Goal: Task Accomplishment & Management: Manage account settings

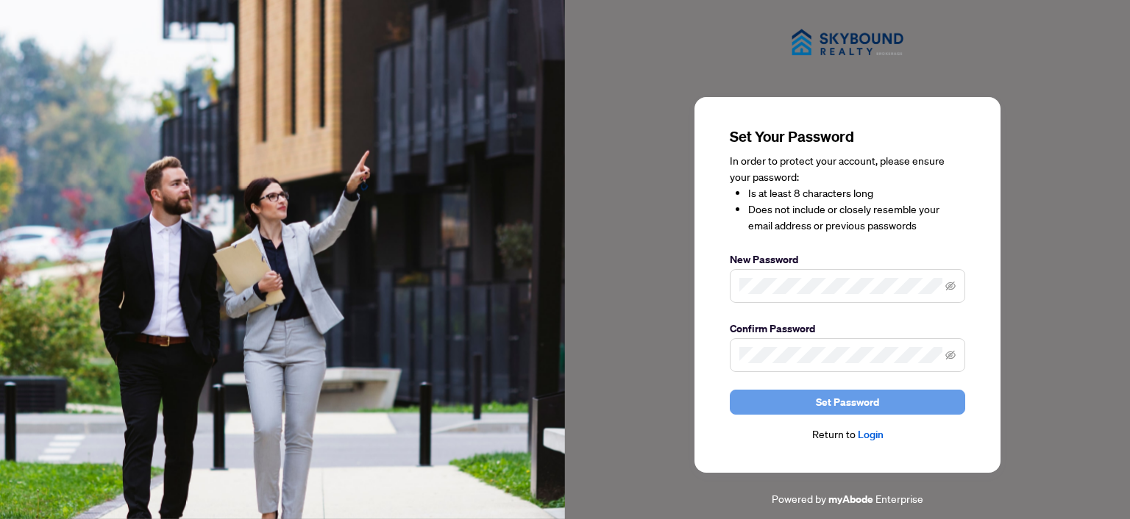
click at [878, 406] on span "Set Password" at bounding box center [847, 403] width 63 height 24
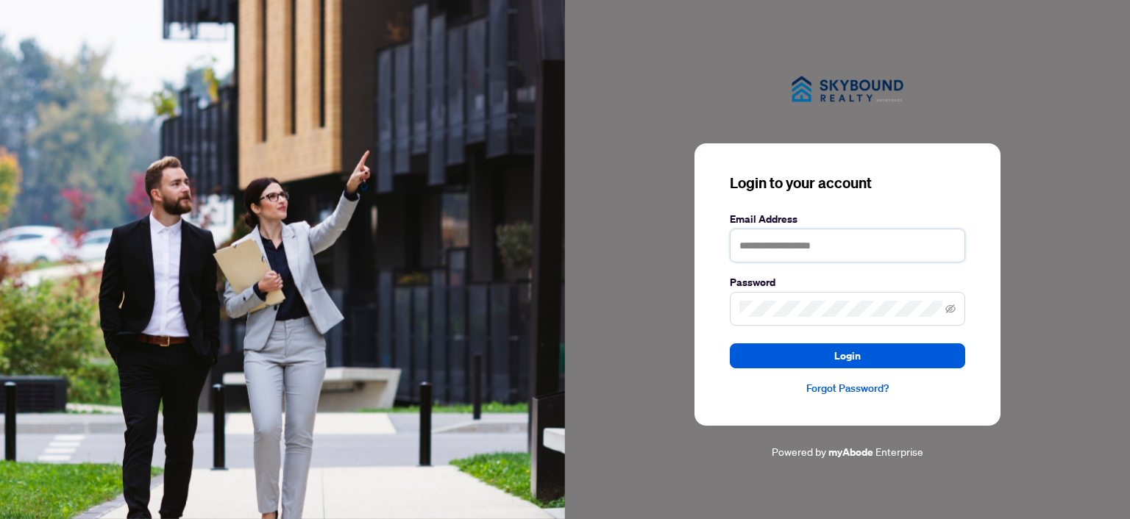
click at [818, 239] on input "text" at bounding box center [847, 246] width 235 height 34
type input "**********"
click at [730, 344] on button "Login" at bounding box center [847, 356] width 235 height 25
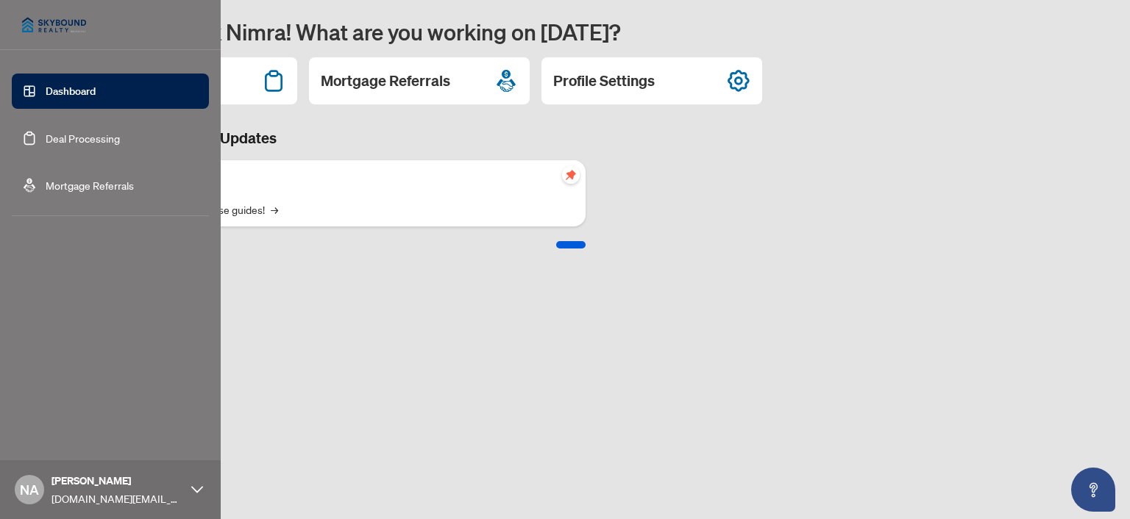
click at [79, 132] on link "Deal Processing" at bounding box center [83, 138] width 74 height 13
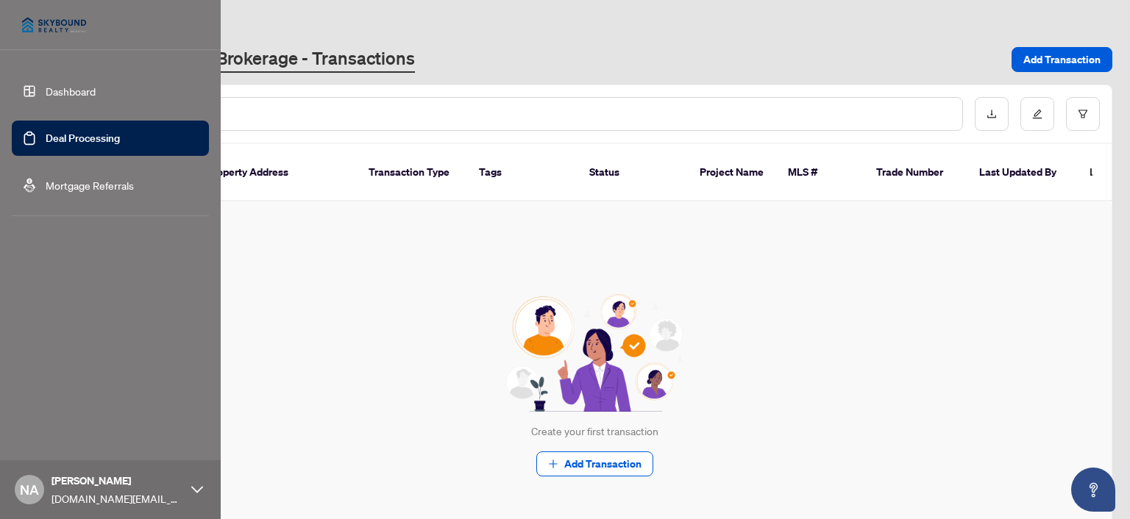
click at [99, 181] on link "Mortgage Referrals" at bounding box center [90, 185] width 88 height 13
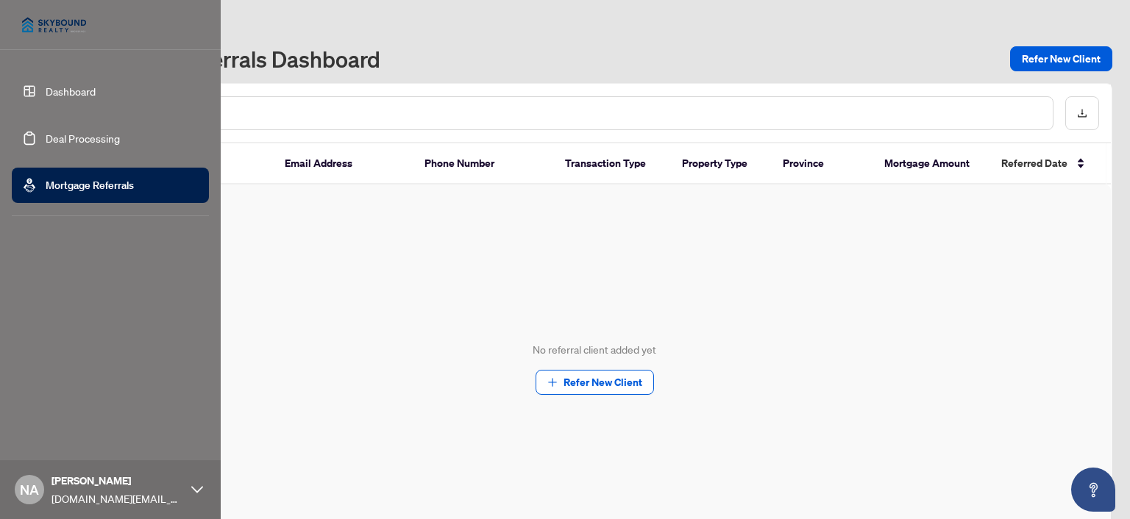
click at [63, 132] on link "Deal Processing" at bounding box center [83, 138] width 74 height 13
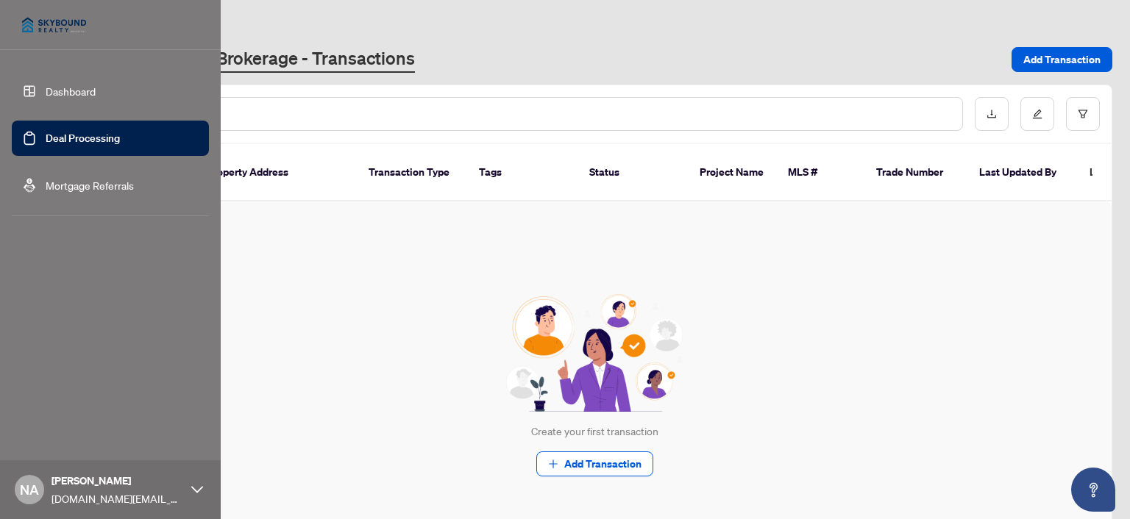
click at [73, 87] on link "Dashboard" at bounding box center [71, 91] width 50 height 13
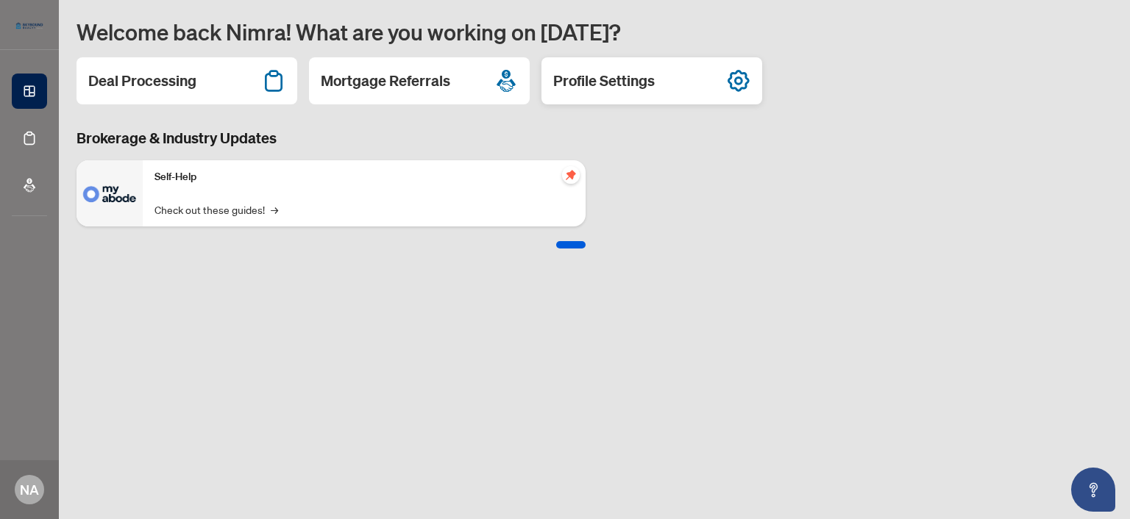
click at [734, 83] on icon at bounding box center [739, 81] width 24 height 24
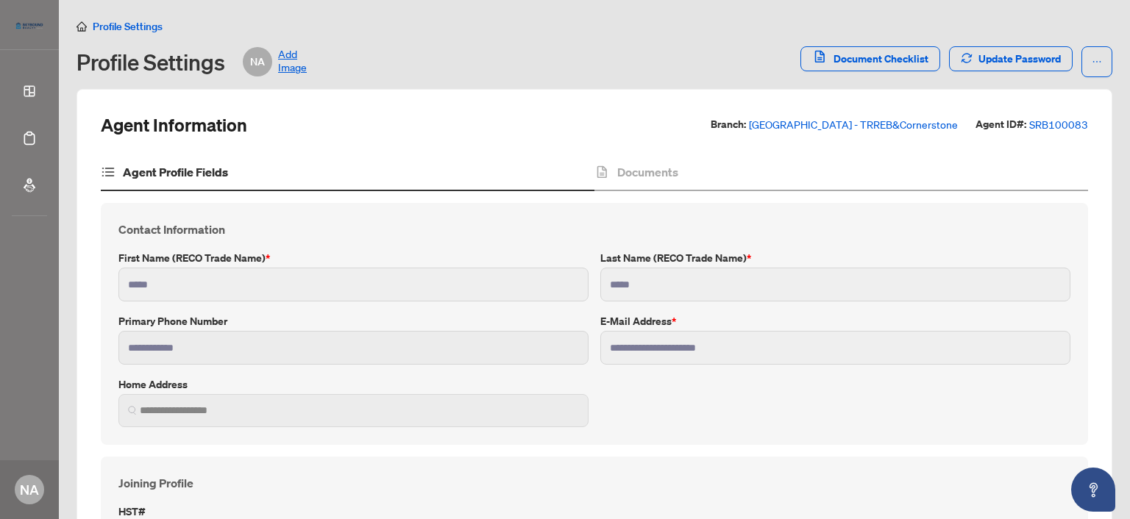
click at [292, 63] on span "Add Image" at bounding box center [292, 61] width 29 height 29
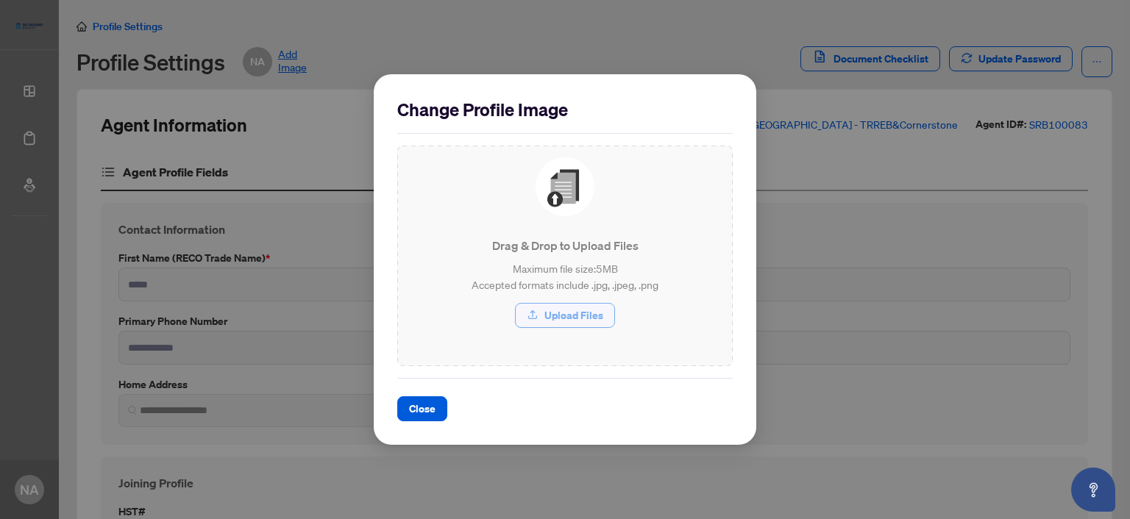
click at [542, 310] on button "Upload Files" at bounding box center [565, 315] width 100 height 25
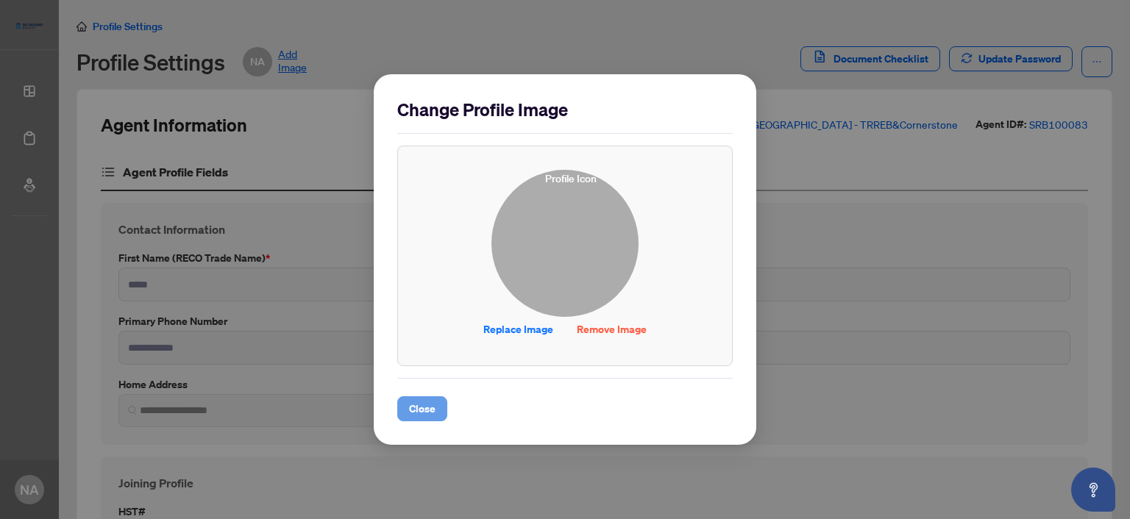
click at [433, 409] on span "Close" at bounding box center [422, 409] width 26 height 24
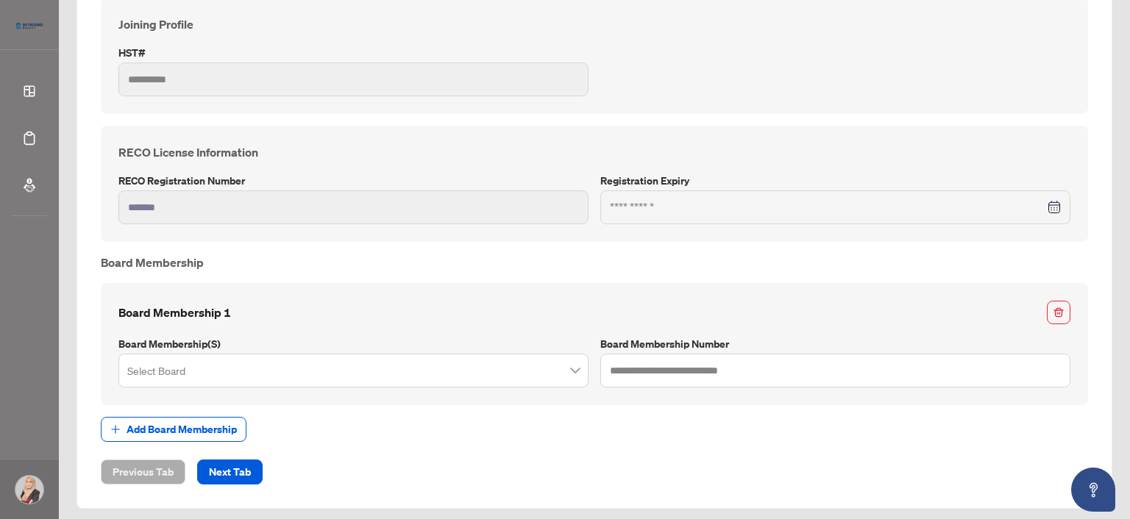
scroll to position [463, 0]
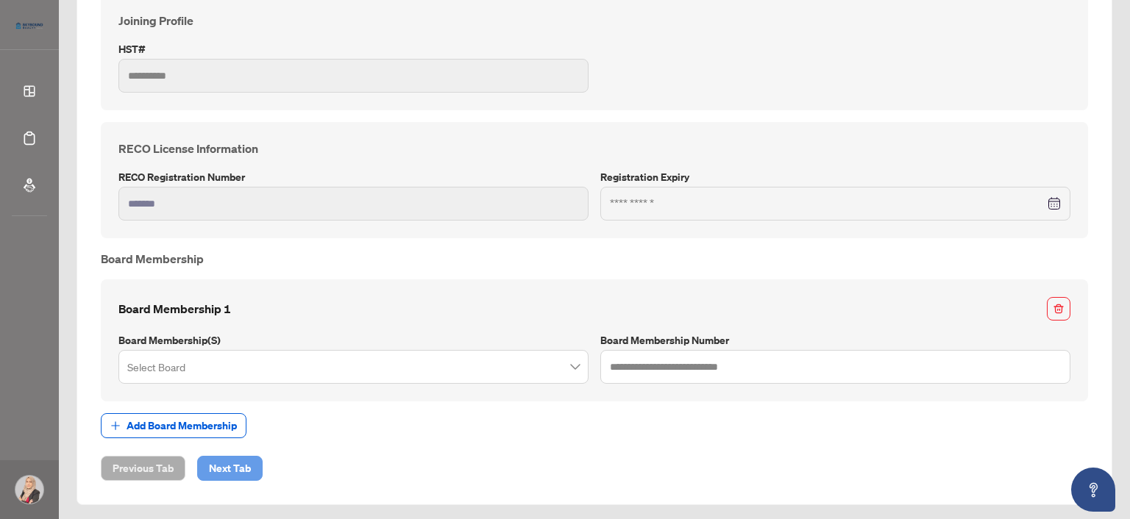
click at [253, 466] on button "Next Tab" at bounding box center [229, 468] width 65 height 25
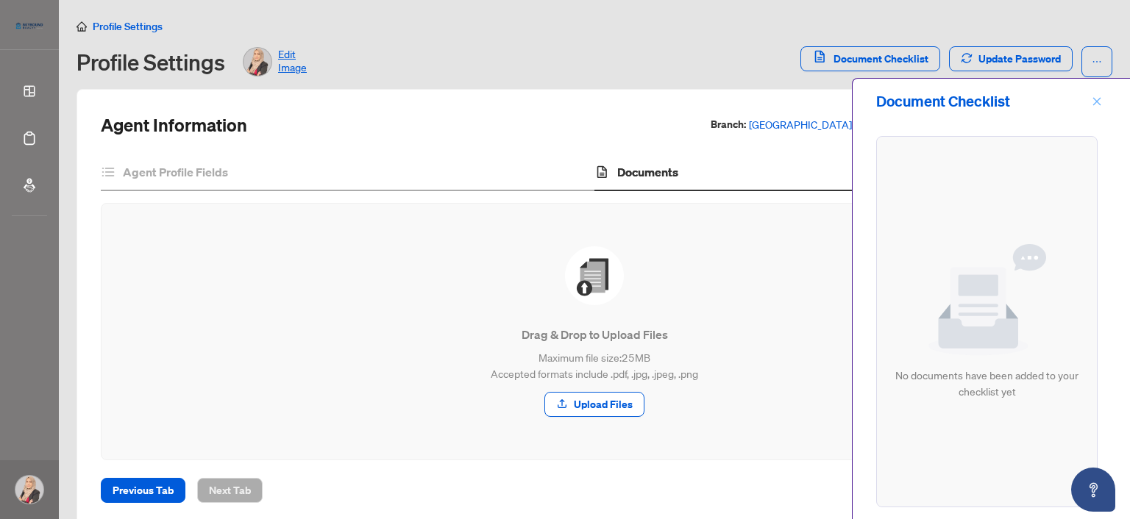
click at [1097, 93] on span "button" at bounding box center [1097, 102] width 10 height 24
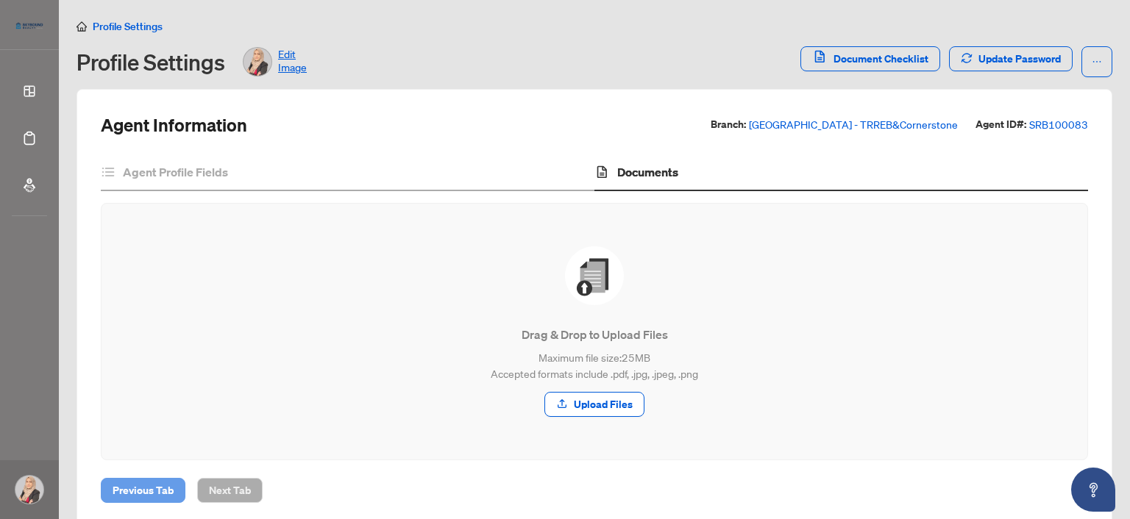
click at [118, 500] on span "Previous Tab" at bounding box center [143, 491] width 61 height 24
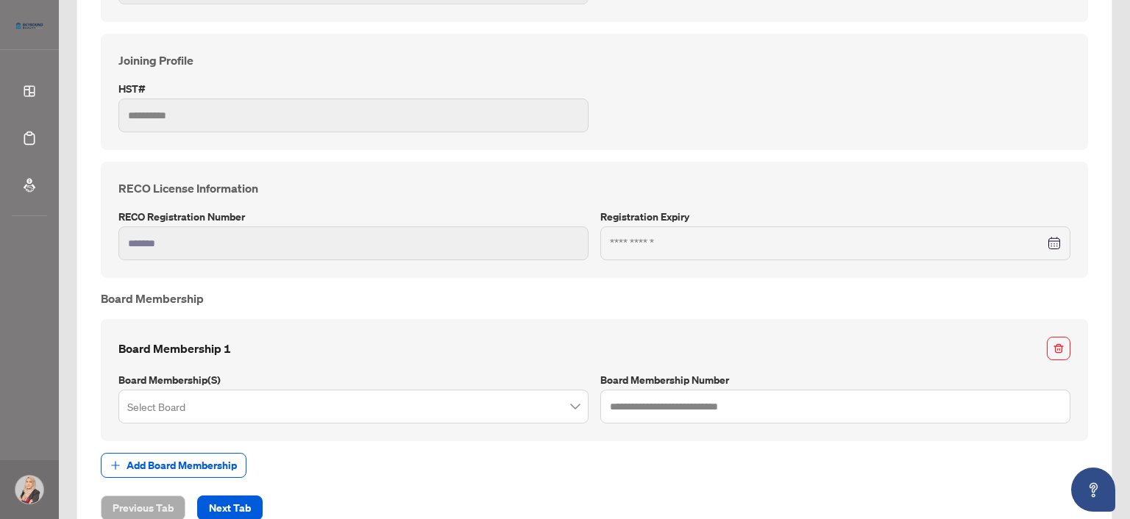
scroll to position [389, 0]
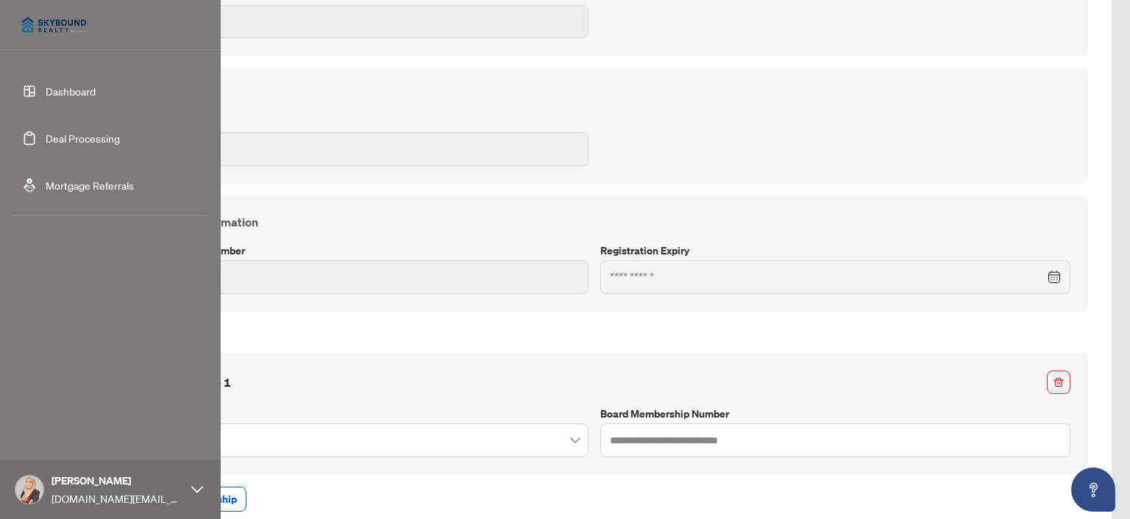
click at [46, 92] on link "Dashboard" at bounding box center [71, 91] width 50 height 13
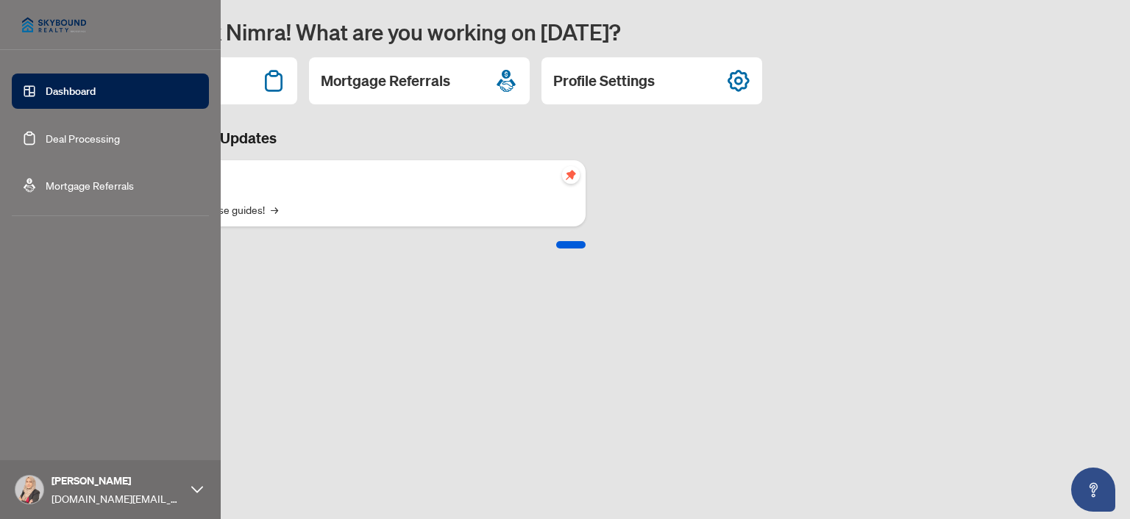
click at [49, 145] on link "Deal Processing" at bounding box center [83, 138] width 74 height 13
